Goal: Task Accomplishment & Management: Use online tool/utility

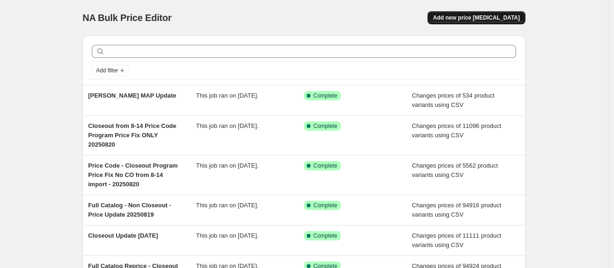
click at [486, 19] on span "Add new price [MEDICAL_DATA]" at bounding box center [476, 17] width 87 height 7
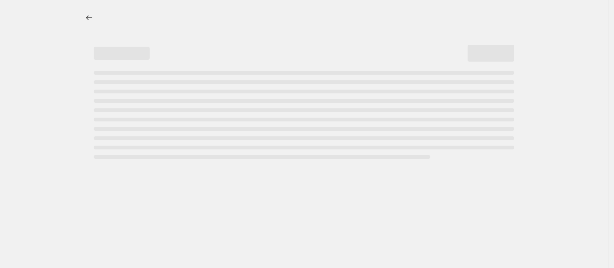
select select "percentage"
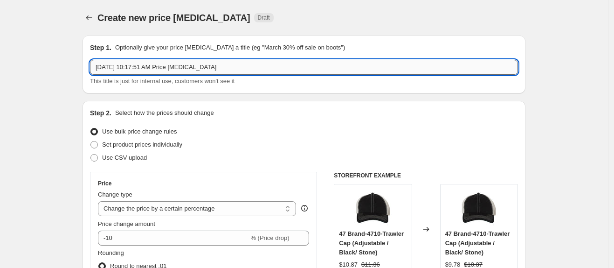
click at [234, 66] on input "[DATE] 10:17:51 AM Price [MEDICAL_DATA]" at bounding box center [304, 67] width 428 height 15
type input "L"
type input "Remaining Low Margin Non Closeout Updates - New Product 20250821"
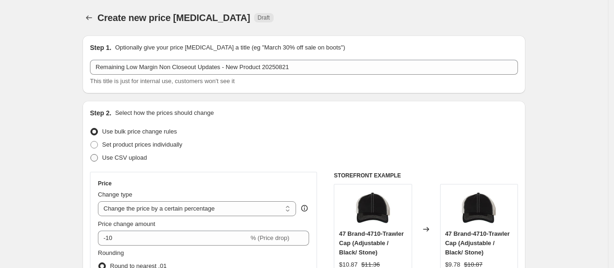
click at [107, 156] on span "Use CSV upload" at bounding box center [124, 157] width 45 height 7
click at [91, 154] on input "Use CSV upload" at bounding box center [91, 154] width 0 height 0
radio input "true"
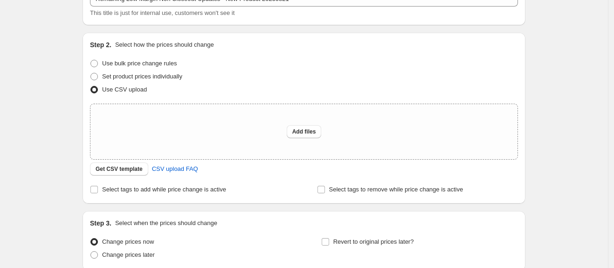
scroll to position [88, 0]
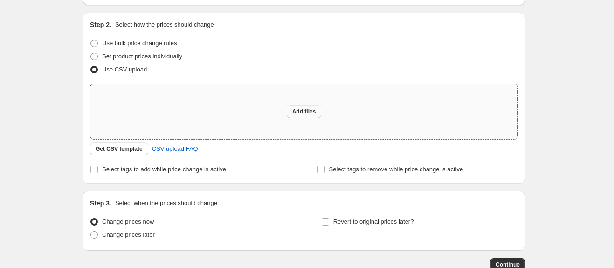
click at [308, 114] on span "Add files" at bounding box center [305, 111] width 24 height 7
type input "C:\fakepath\Remaining Low Margin Product Overrides - New Product NoCO 20250821.…"
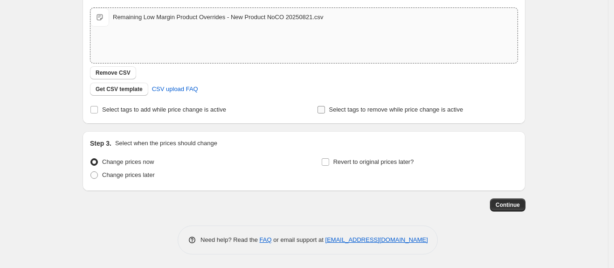
scroll to position [163, 0]
click at [518, 207] on span "Continue" at bounding box center [508, 205] width 24 height 7
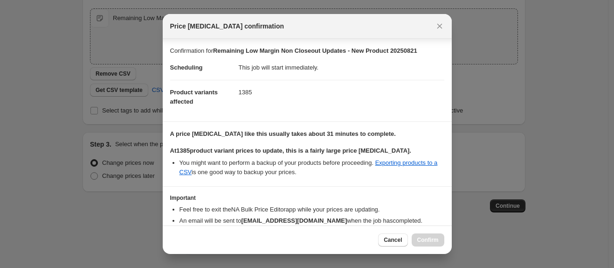
scroll to position [48, 0]
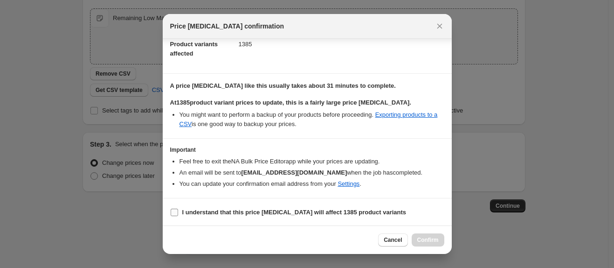
click at [175, 210] on input "I understand that this price [MEDICAL_DATA] will affect 1385 product variants" at bounding box center [174, 212] width 7 height 7
checkbox input "true"
click at [432, 237] on span "Confirm" at bounding box center [428, 239] width 21 height 7
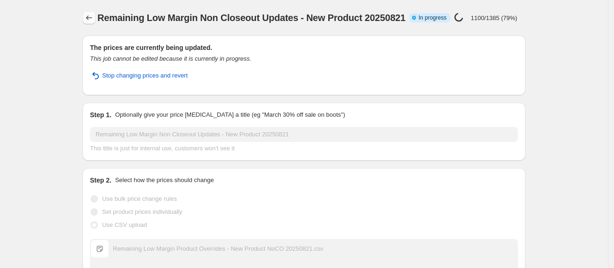
click at [91, 16] on icon "Price change jobs" at bounding box center [88, 17] width 9 height 9
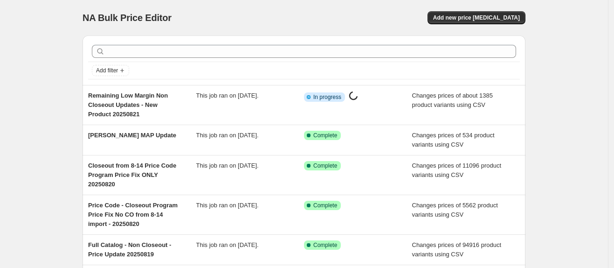
click at [502, 14] on button "Add new price [MEDICAL_DATA]" at bounding box center [477, 17] width 98 height 13
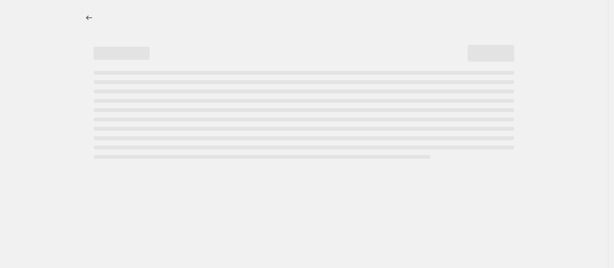
select select "percentage"
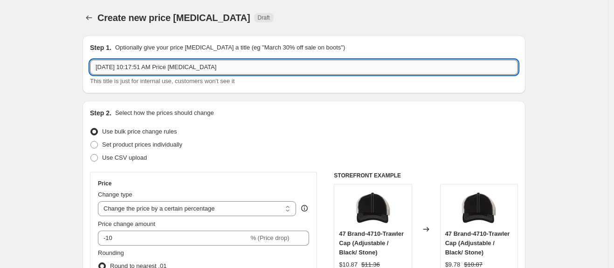
click at [219, 60] on input "[DATE] 10:17:51 AM Price [MEDICAL_DATA]" at bounding box center [304, 67] width 428 height 15
type input "Remaining Closeout Updates - Low Margin 20250821"
click at [98, 159] on span at bounding box center [94, 157] width 7 height 7
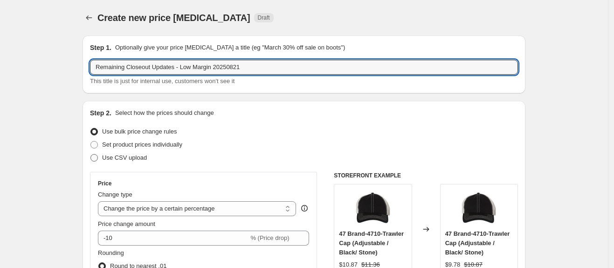
click at [91, 154] on input "Use CSV upload" at bounding box center [91, 154] width 0 height 0
radio input "true"
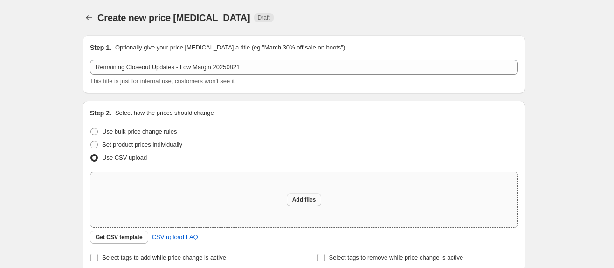
click at [311, 202] on span "Add files" at bounding box center [305, 199] width 24 height 7
type input "C:\fakepath\Remaining Low Margin Product Overrides - CLOSEOUT 20250821.csv"
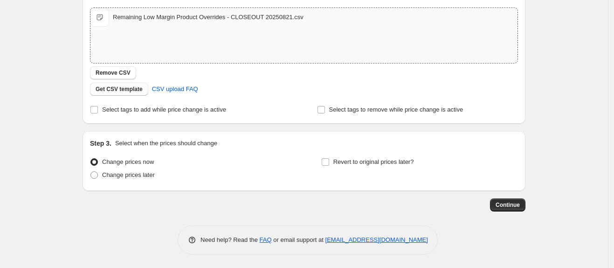
scroll to position [163, 0]
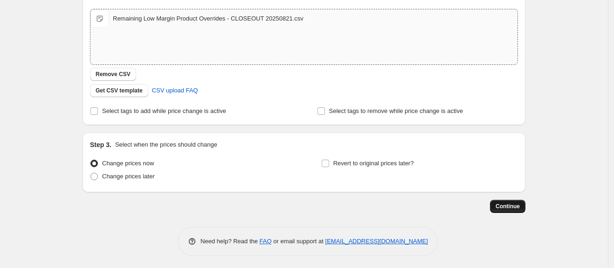
click at [516, 208] on span "Continue" at bounding box center [508, 205] width 24 height 7
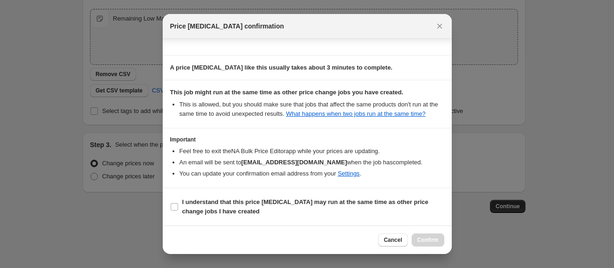
scroll to position [74, 0]
click at [180, 205] on label "I understand that this price [MEDICAL_DATA] may run at the same time as other p…" at bounding box center [307, 206] width 274 height 22
click at [178, 205] on input "I understand that this price [MEDICAL_DATA] may run at the same time as other p…" at bounding box center [174, 206] width 7 height 7
checkbox input "true"
click at [430, 238] on span "Confirm" at bounding box center [428, 239] width 21 height 7
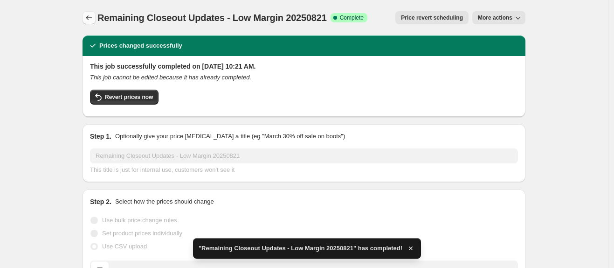
click at [93, 16] on icon "Price change jobs" at bounding box center [88, 17] width 9 height 9
